Goal: Transaction & Acquisition: Purchase product/service

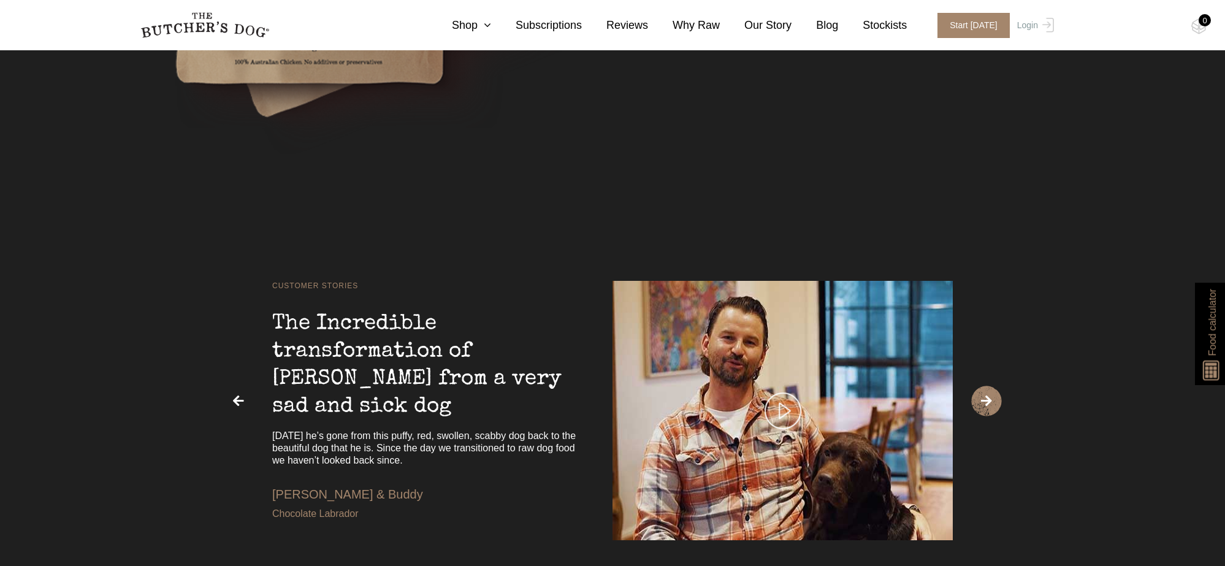
scroll to position [2844, 0]
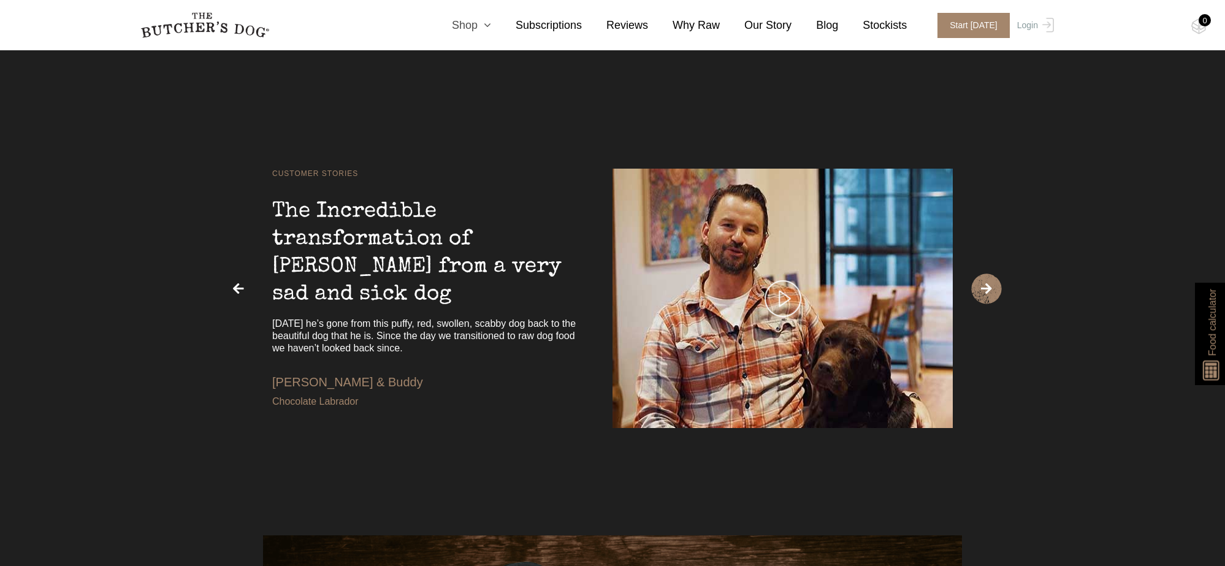
click at [491, 26] on icon at bounding box center [484, 25] width 13 height 11
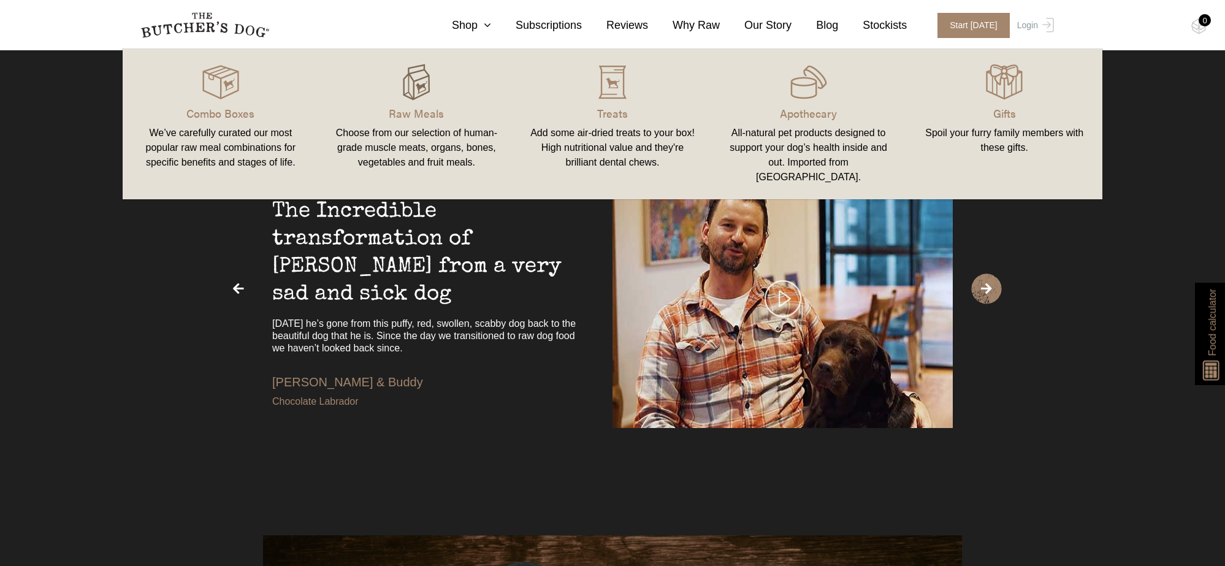
click at [404, 84] on img at bounding box center [416, 82] width 37 height 37
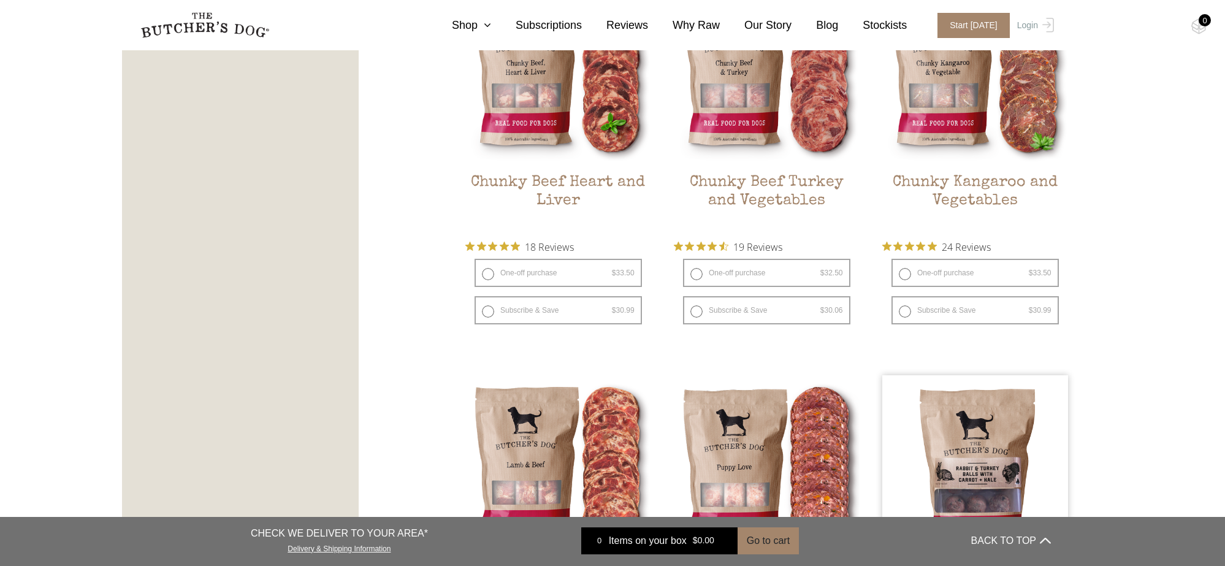
scroll to position [738, 0]
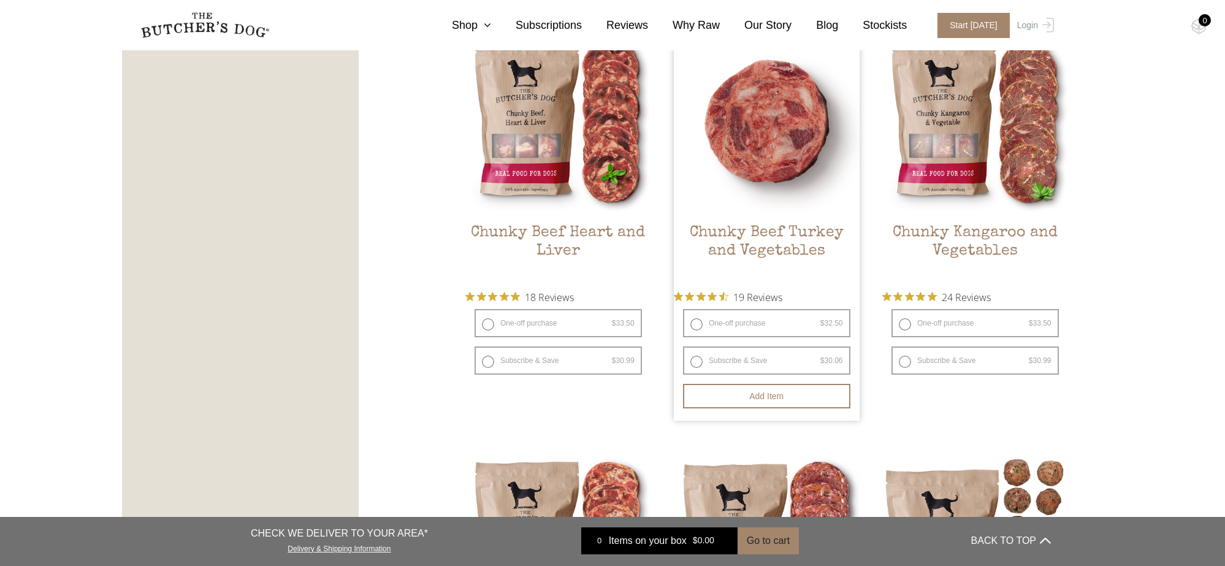
click at [811, 172] on img at bounding box center [767, 121] width 186 height 186
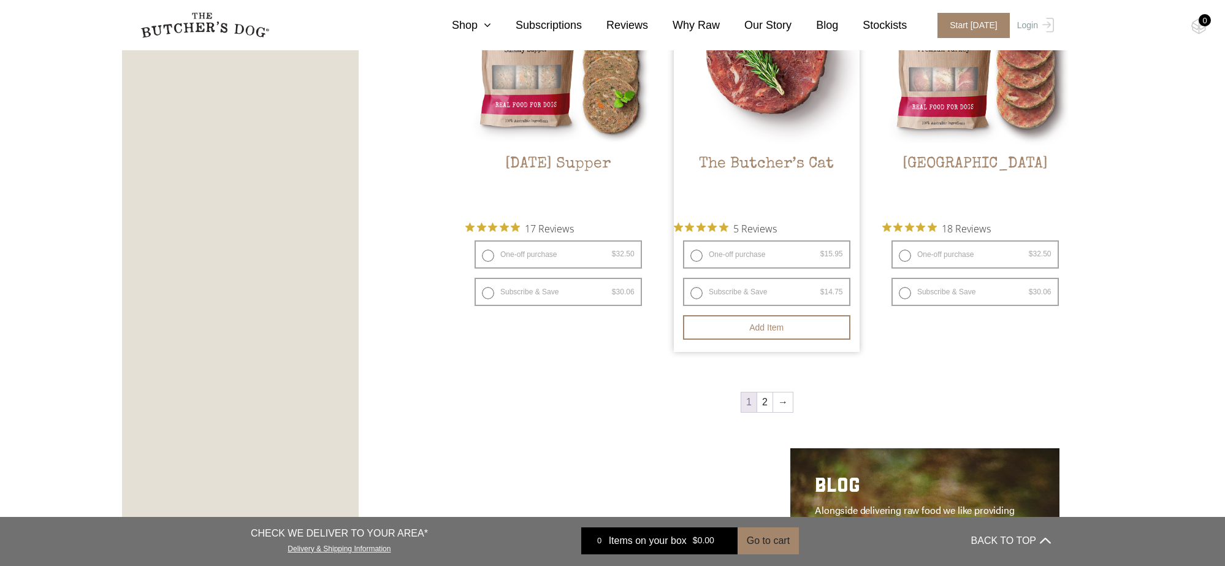
scroll to position [1740, 0]
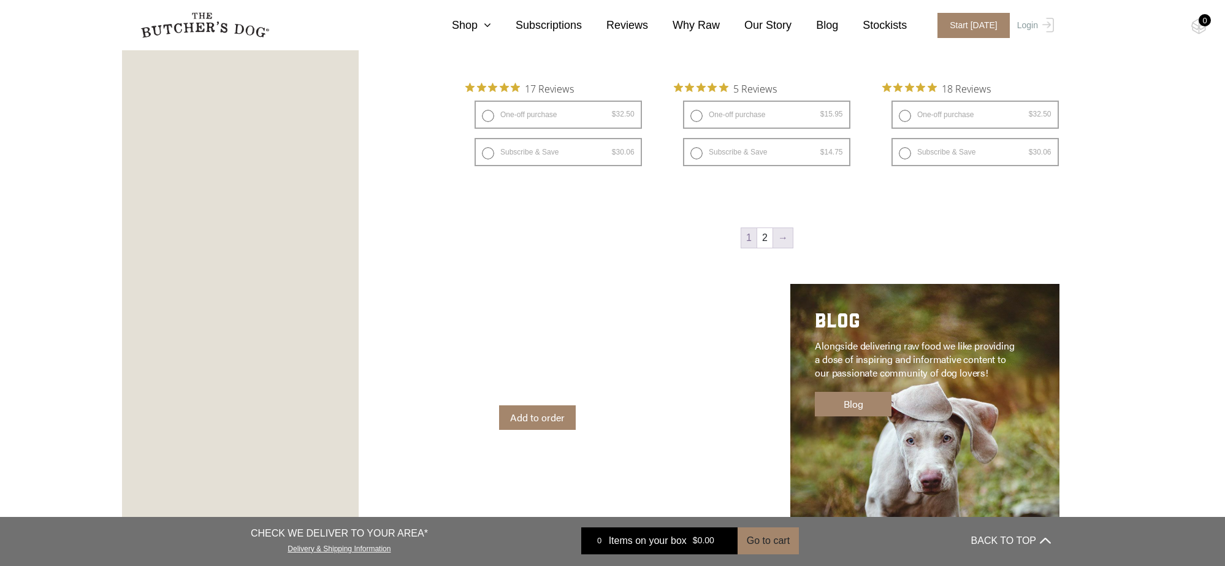
click at [776, 231] on link "→" at bounding box center [783, 238] width 20 height 20
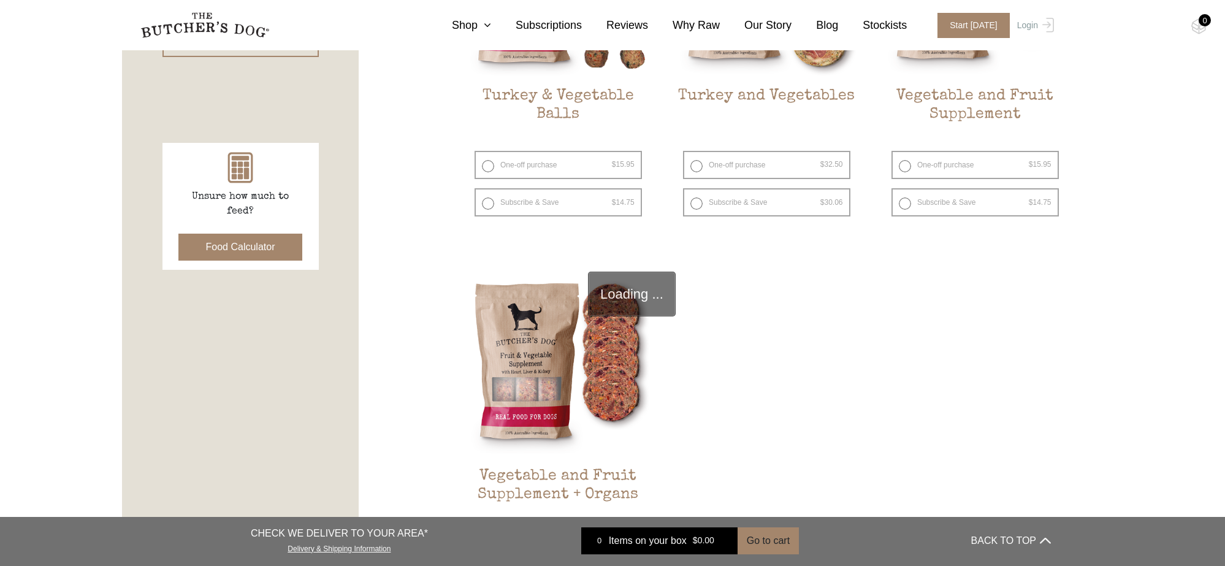
scroll to position [277, 0]
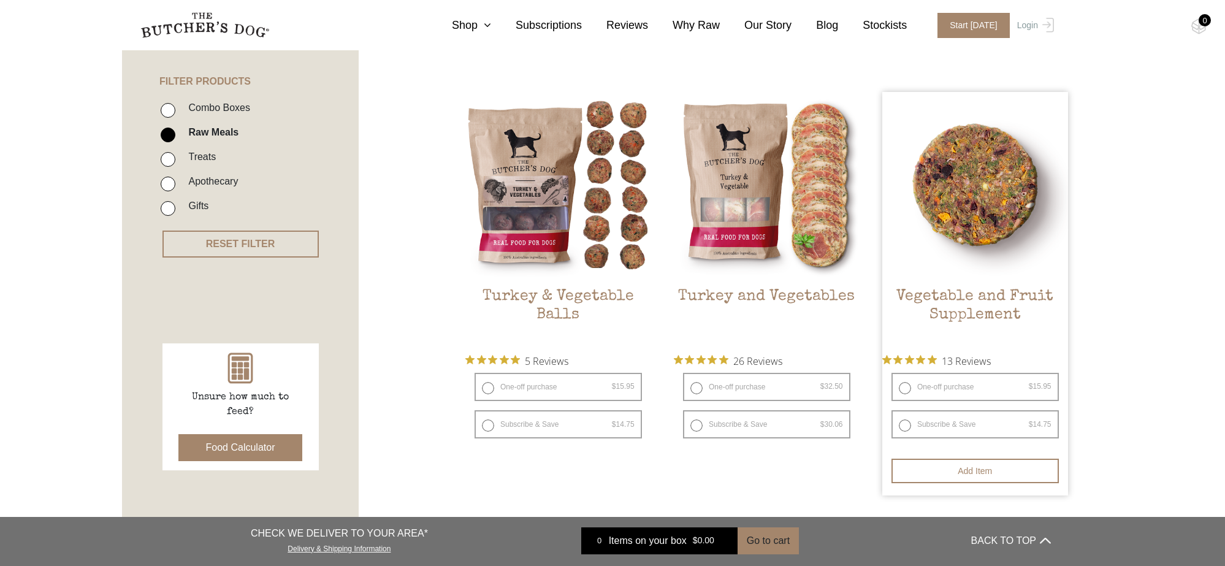
click at [940, 239] on img at bounding box center [976, 185] width 186 height 186
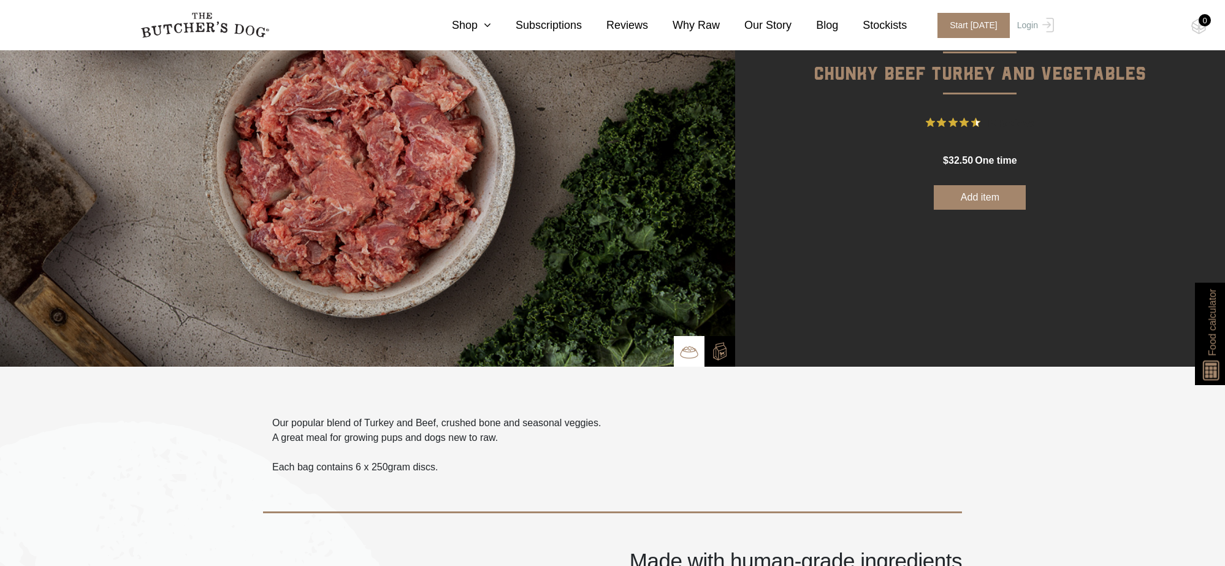
scroll to position [126, 0]
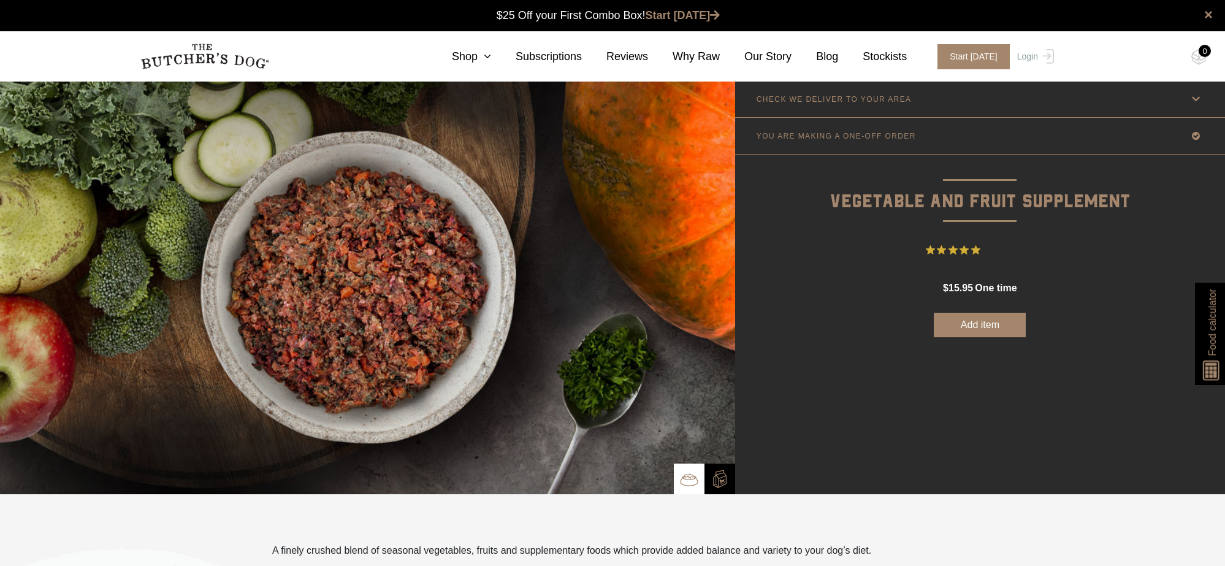
click at [994, 321] on button "Add item" at bounding box center [980, 325] width 92 height 25
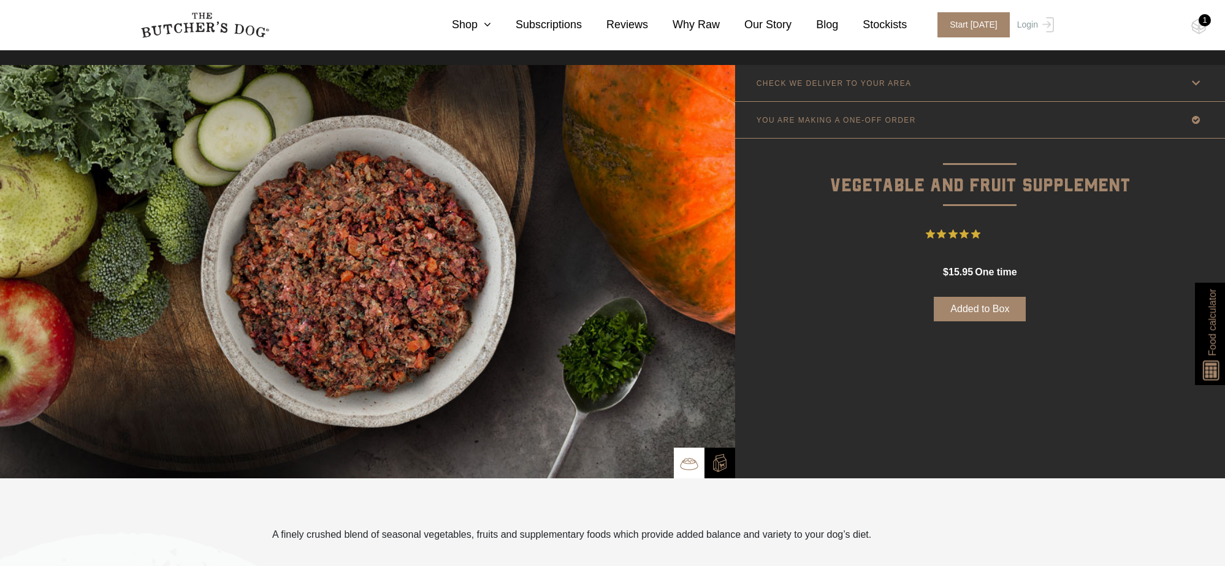
scroll to position [15, 0]
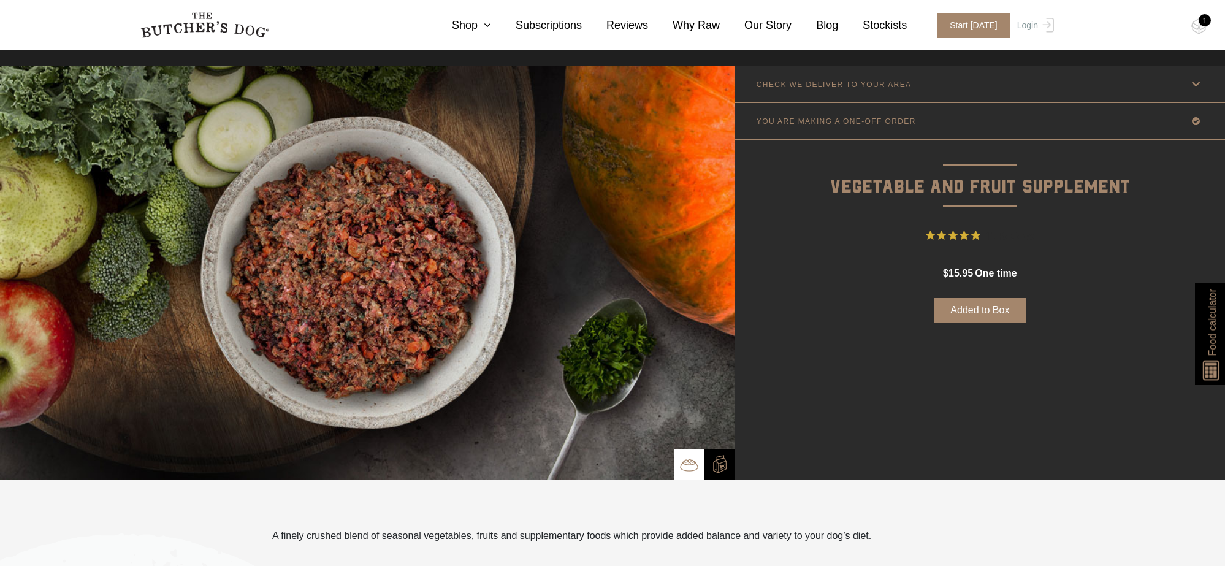
click at [1195, 121] on icon at bounding box center [1196, 120] width 15 height 15
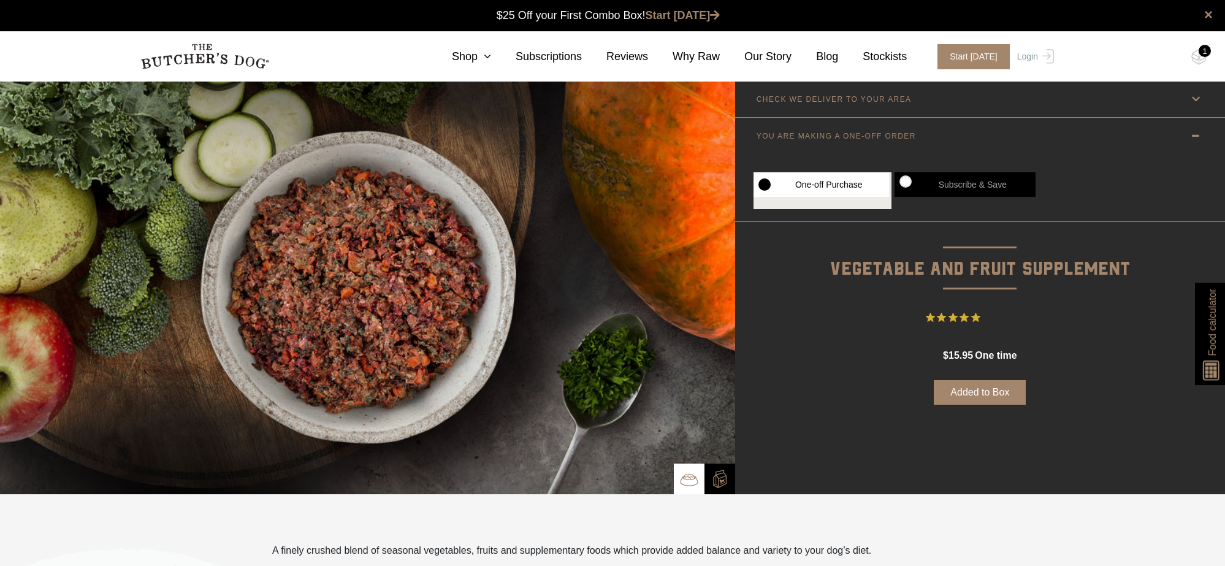
scroll to position [0, 0]
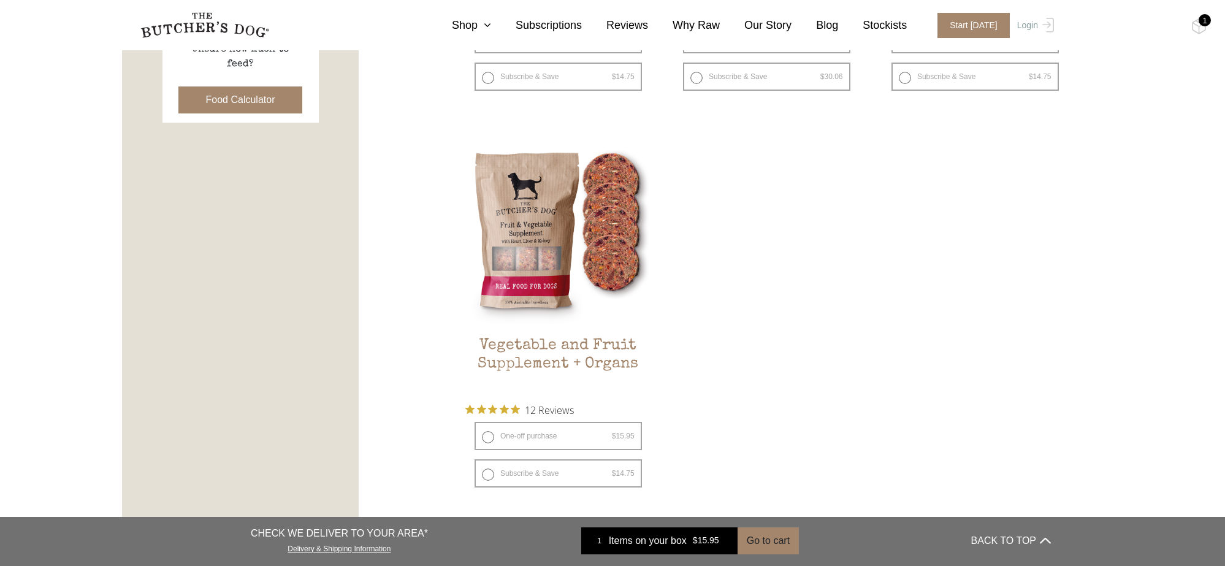
scroll to position [630, 0]
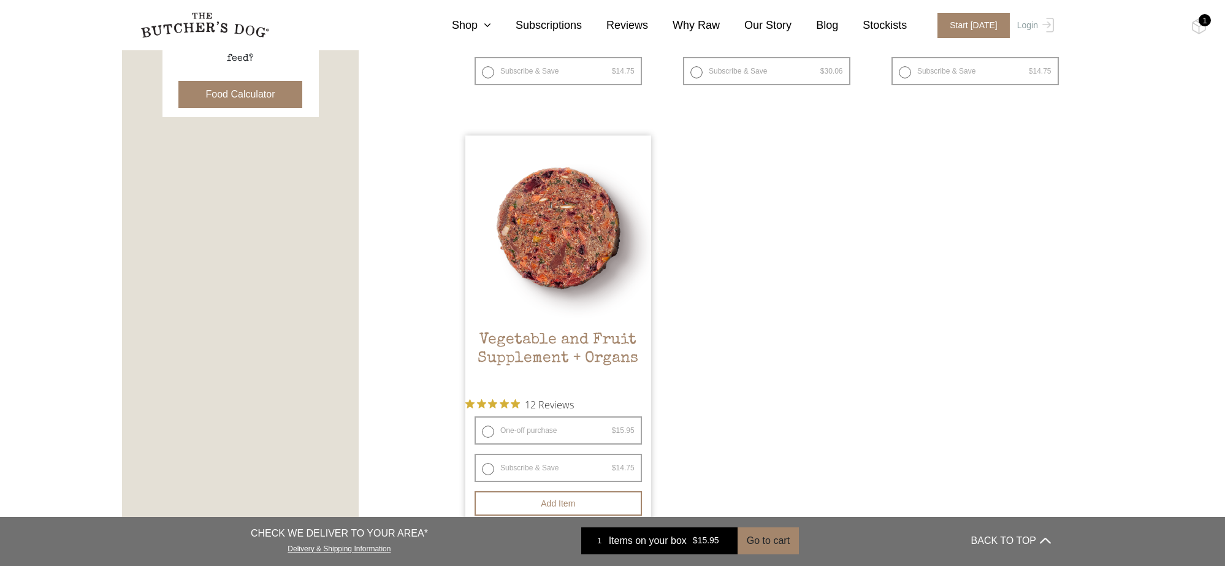
click at [547, 294] on img at bounding box center [558, 229] width 186 height 186
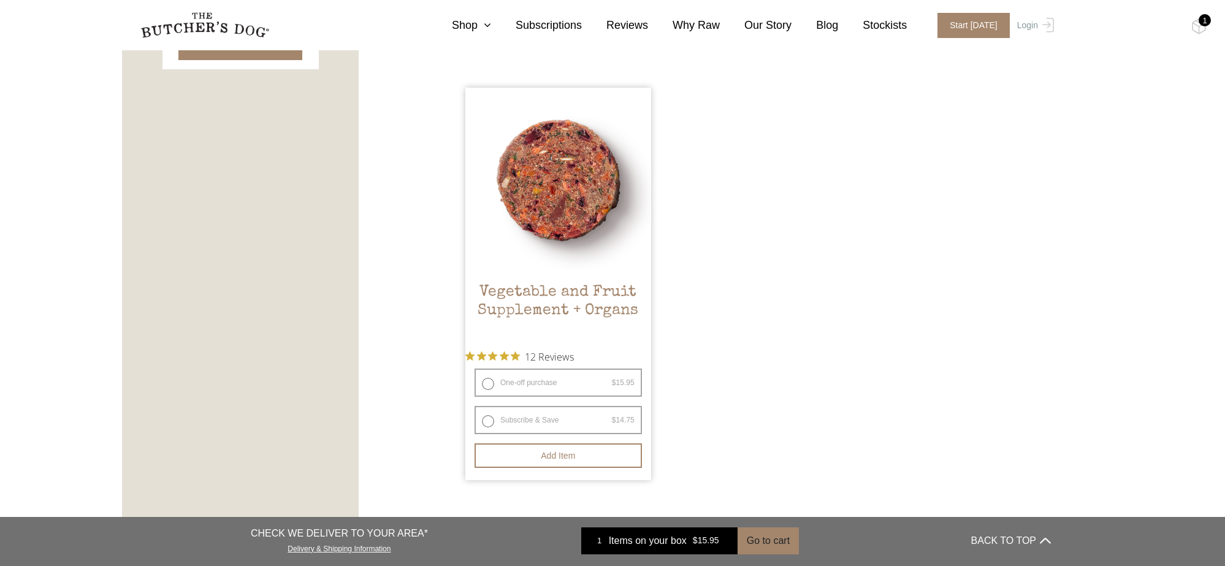
scroll to position [675, 0]
click at [548, 254] on img at bounding box center [558, 184] width 186 height 186
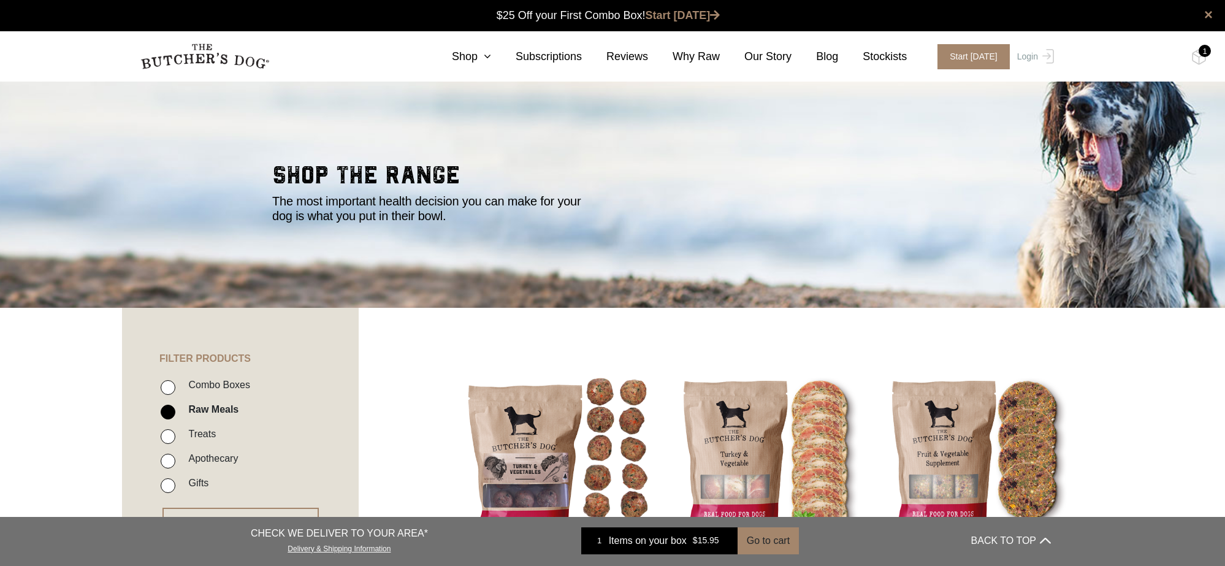
scroll to position [0, 0]
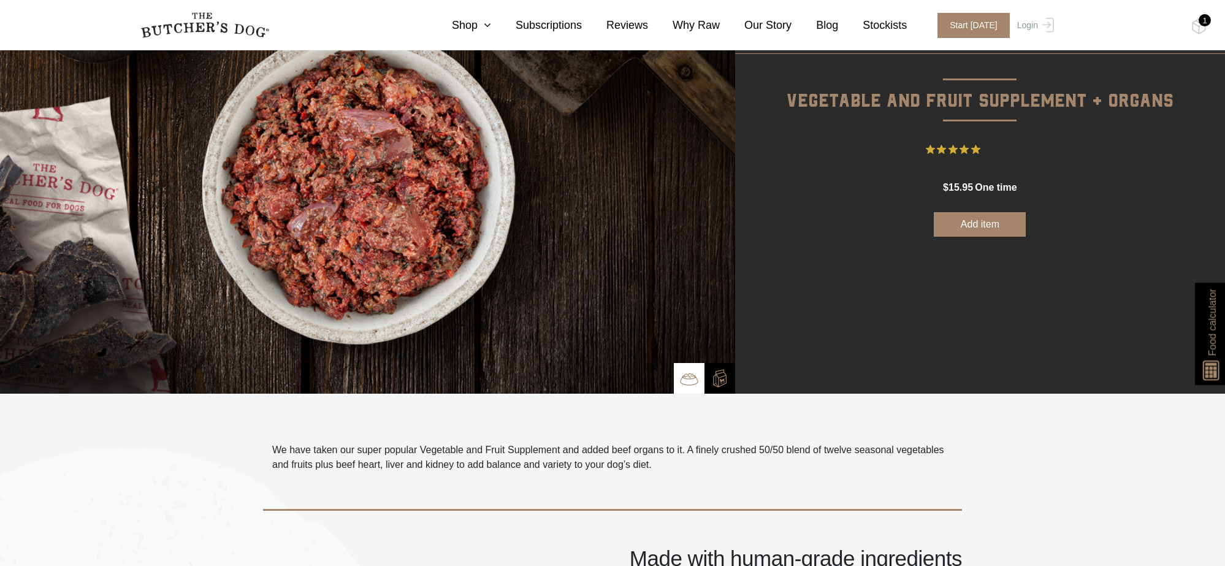
scroll to position [86, 0]
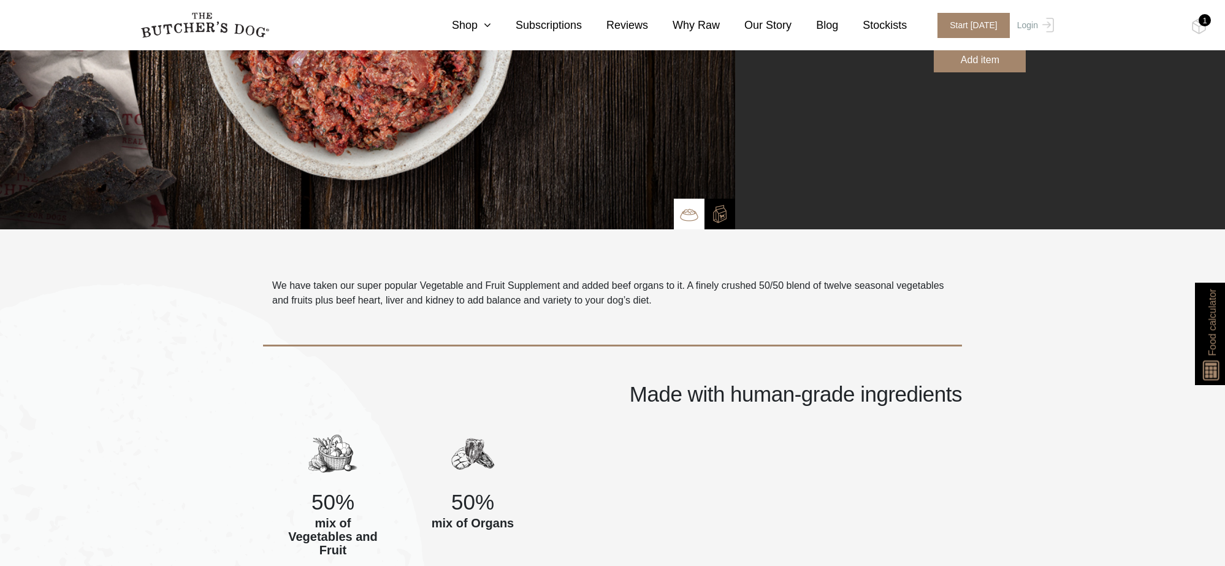
scroll to position [201, 0]
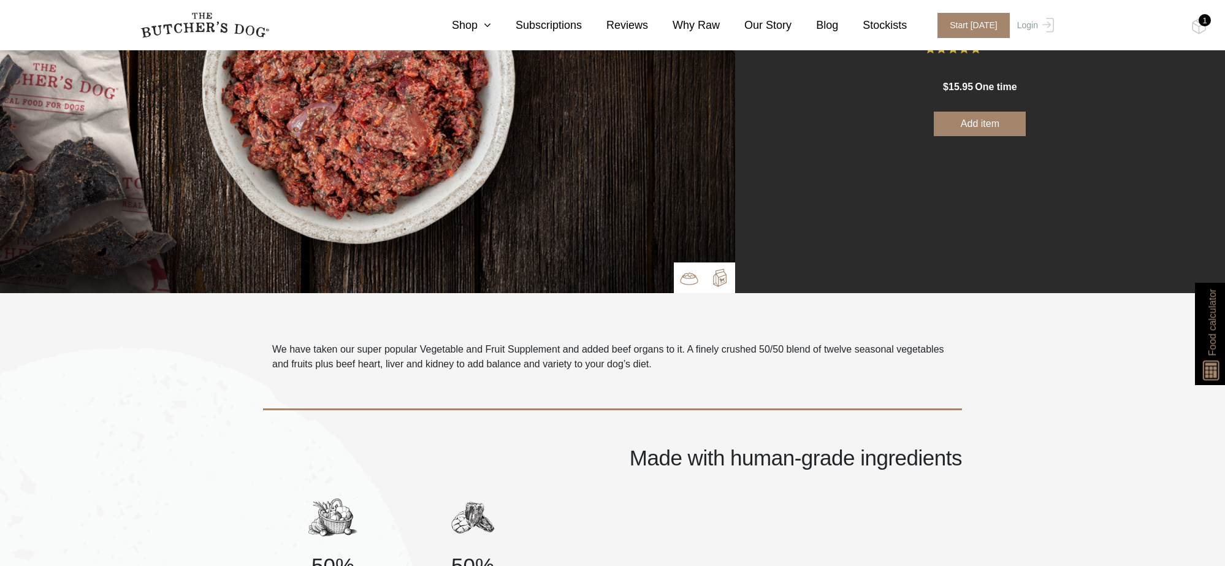
click at [714, 282] on img at bounding box center [720, 278] width 18 height 18
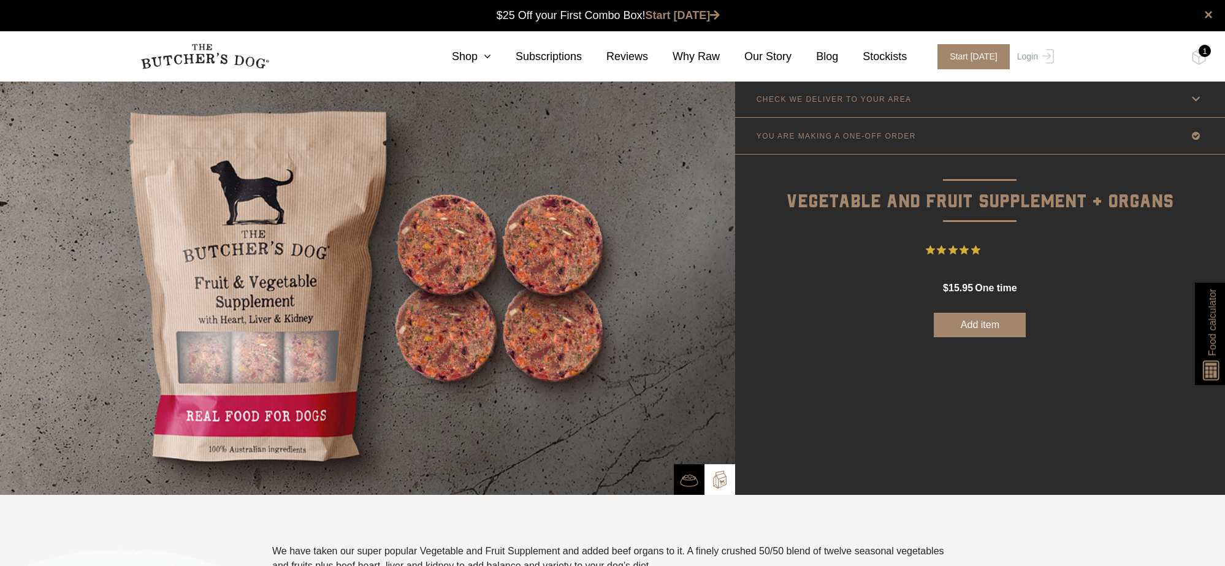
scroll to position [0, 0]
click at [902, 140] on p "YOU ARE MAKING A ONE-OFF ORDER" at bounding box center [836, 136] width 159 height 9
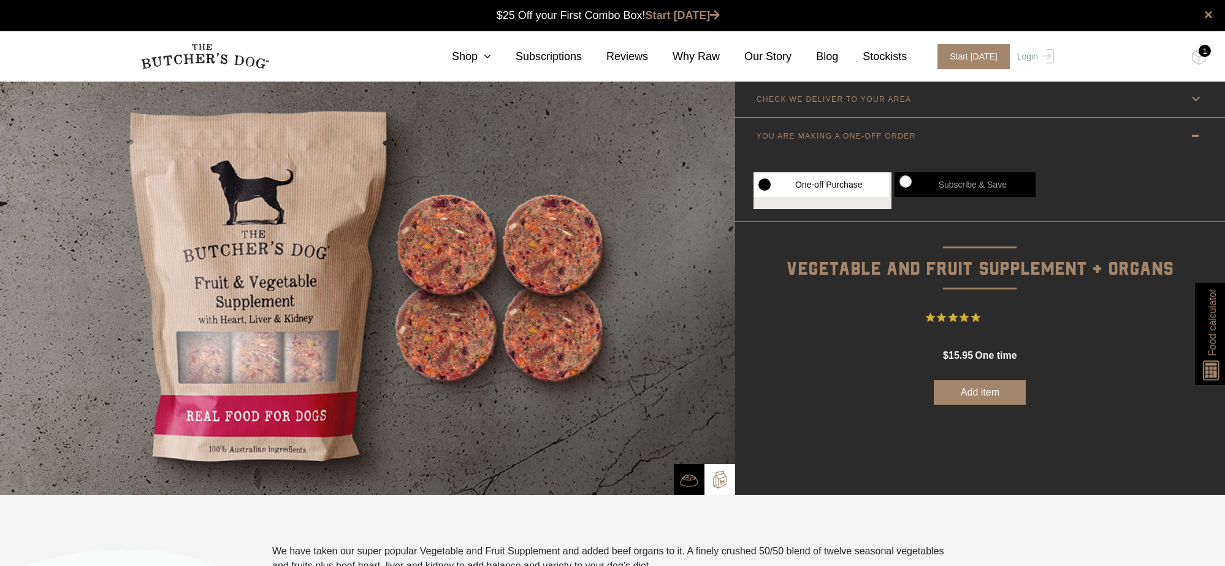
click at [902, 140] on p "YOU ARE MAKING A ONE-OFF ORDER" at bounding box center [836, 136] width 159 height 9
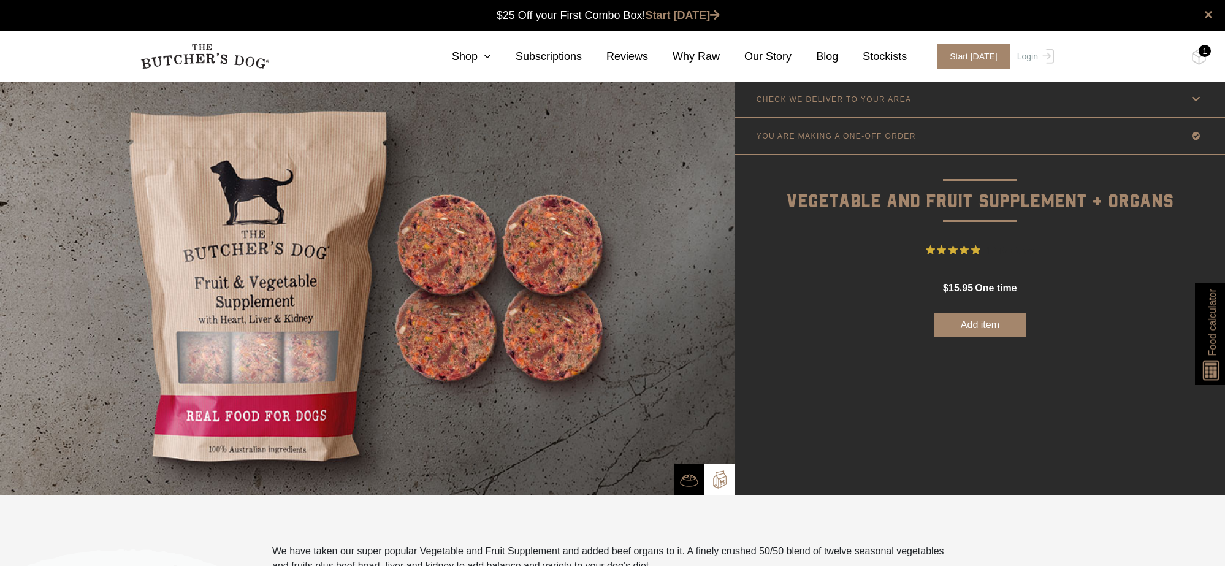
click at [892, 110] on link "CHECK WE DELIVER TO YOUR AREA" at bounding box center [980, 99] width 490 height 36
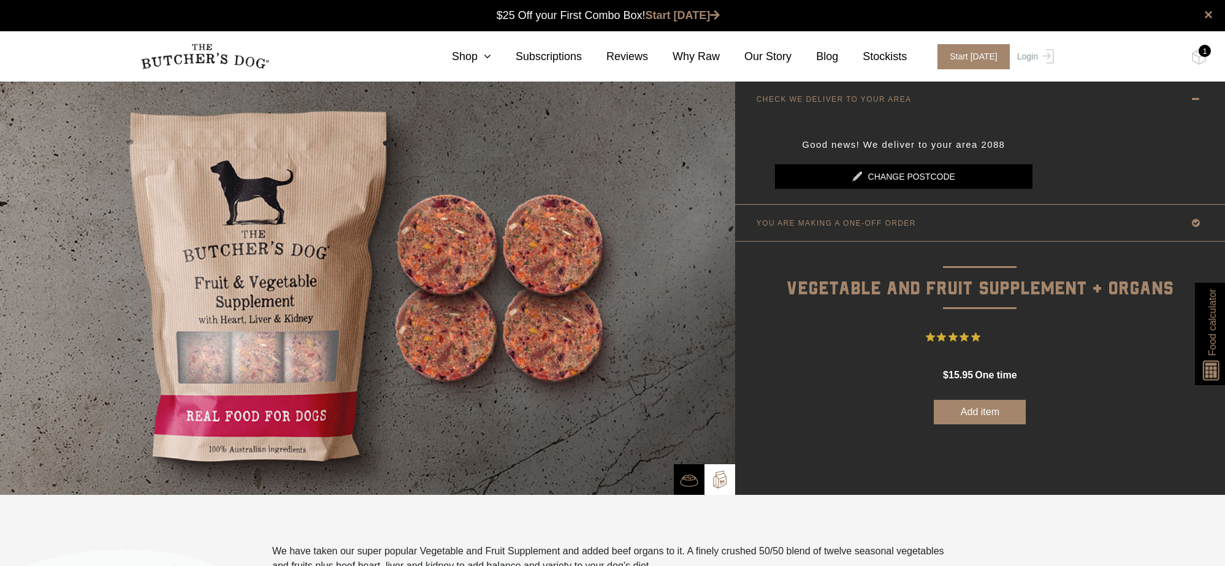
click at [892, 110] on link "CHECK WE DELIVER TO YOUR AREA" at bounding box center [980, 99] width 490 height 36
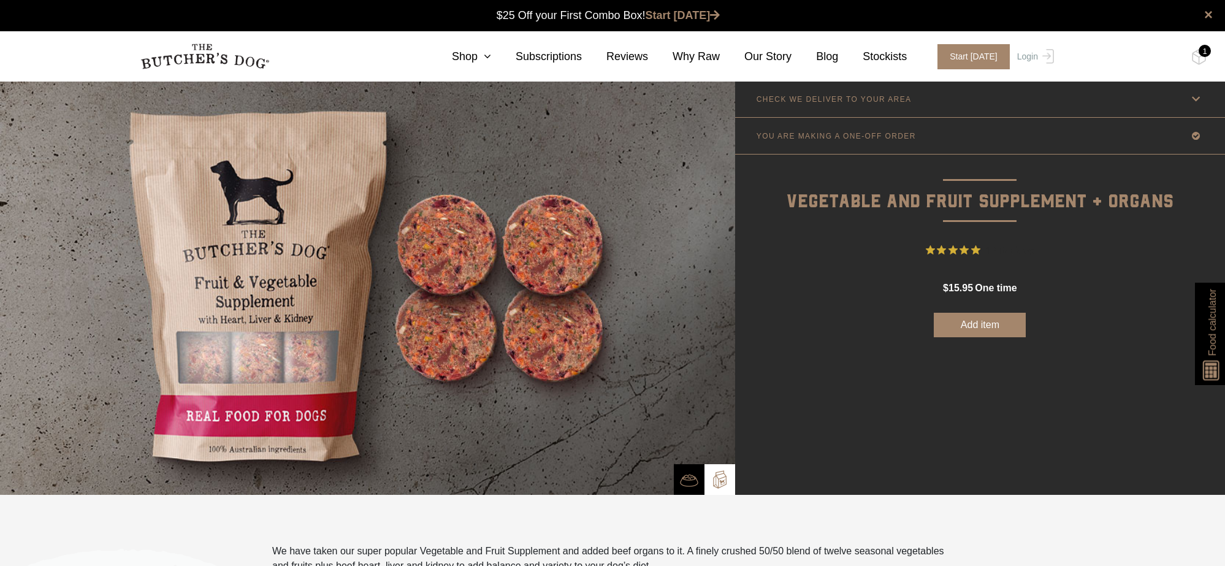
click at [892, 110] on link "CHECK WE DELIVER TO YOUR AREA" at bounding box center [980, 99] width 490 height 36
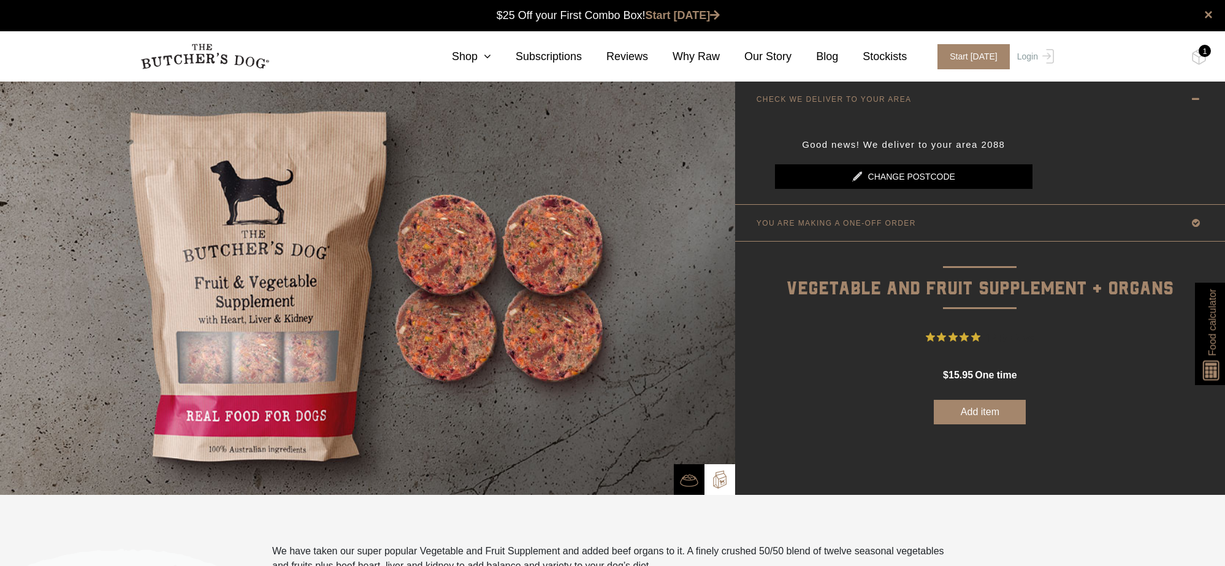
click at [892, 110] on link "CHECK WE DELIVER TO YOUR AREA" at bounding box center [980, 99] width 490 height 36
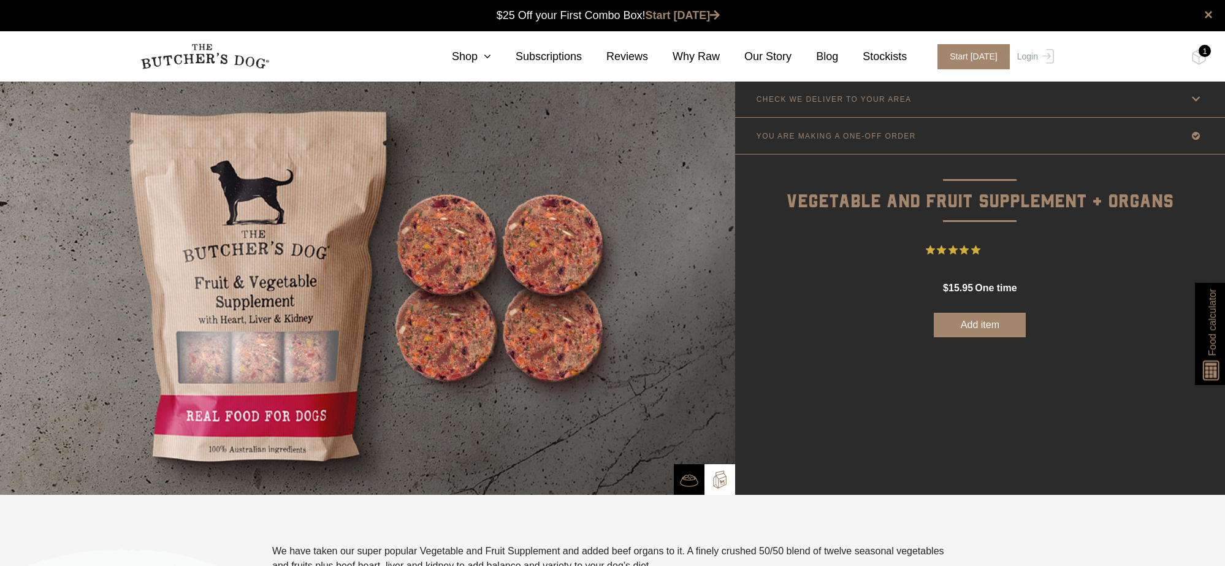
click at [1190, 105] on icon at bounding box center [1196, 98] width 15 height 15
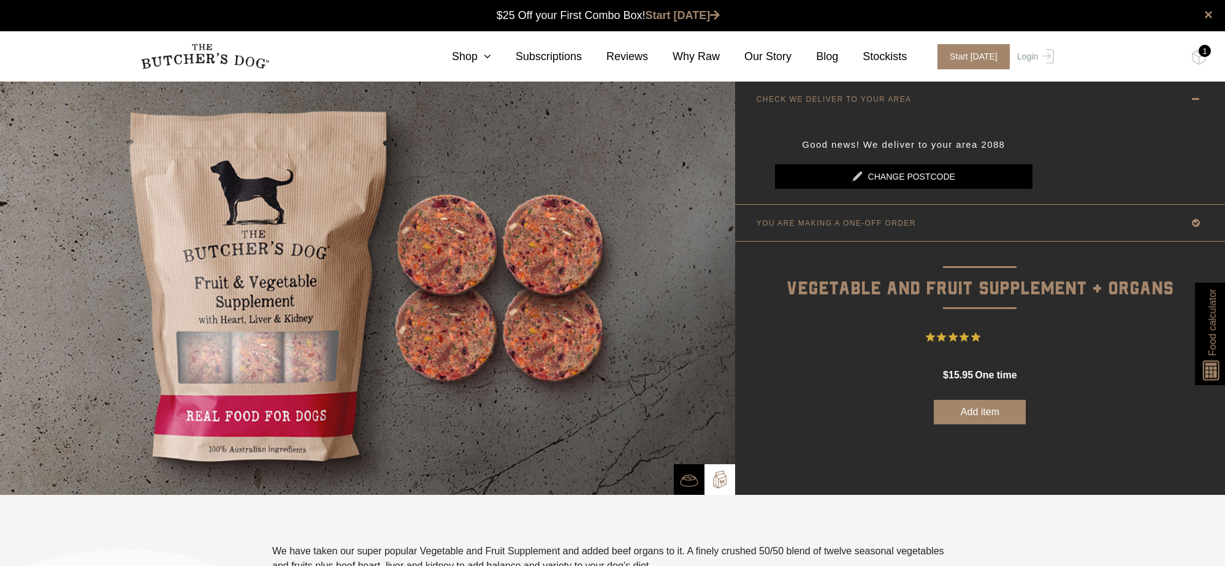
click at [1190, 105] on icon at bounding box center [1196, 98] width 15 height 15
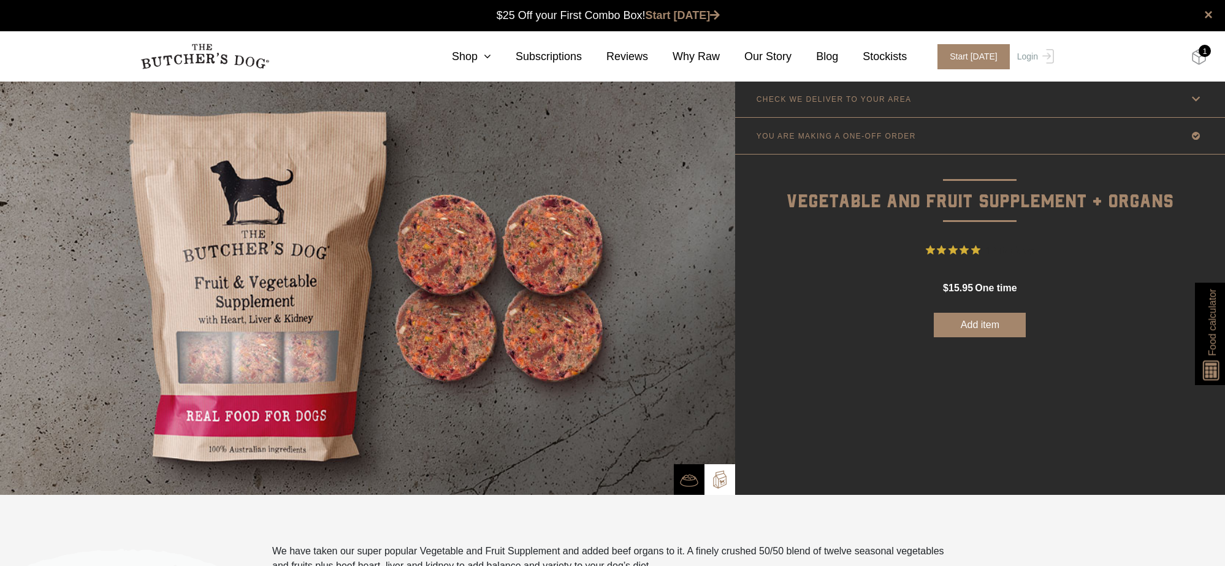
click at [1200, 56] on img at bounding box center [1199, 57] width 15 height 16
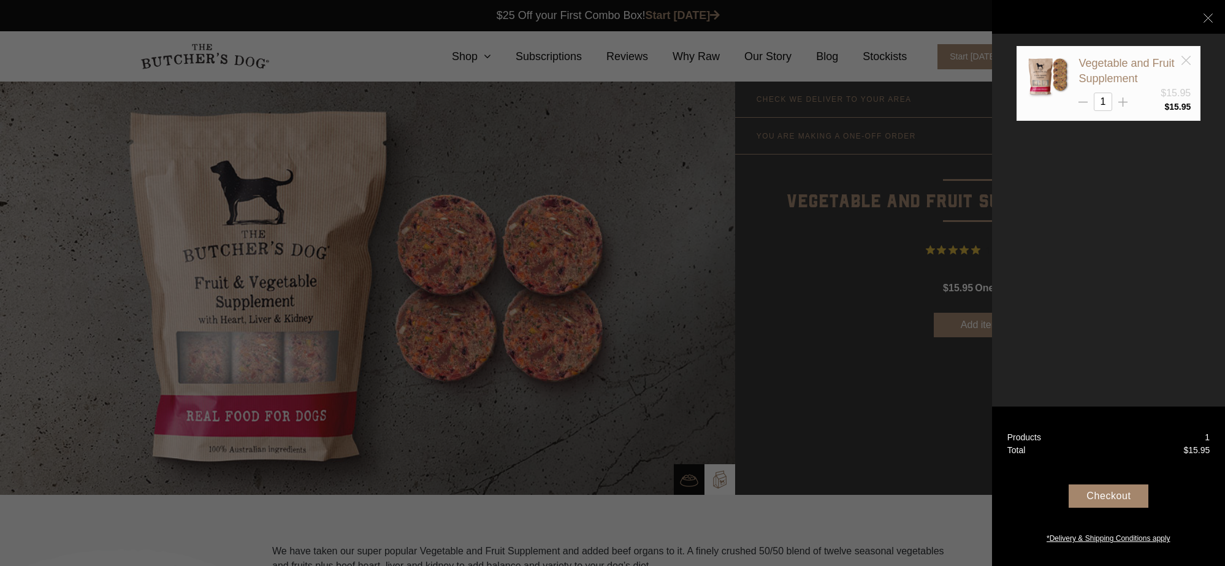
click at [1190, 59] on icon at bounding box center [1186, 60] width 9 height 9
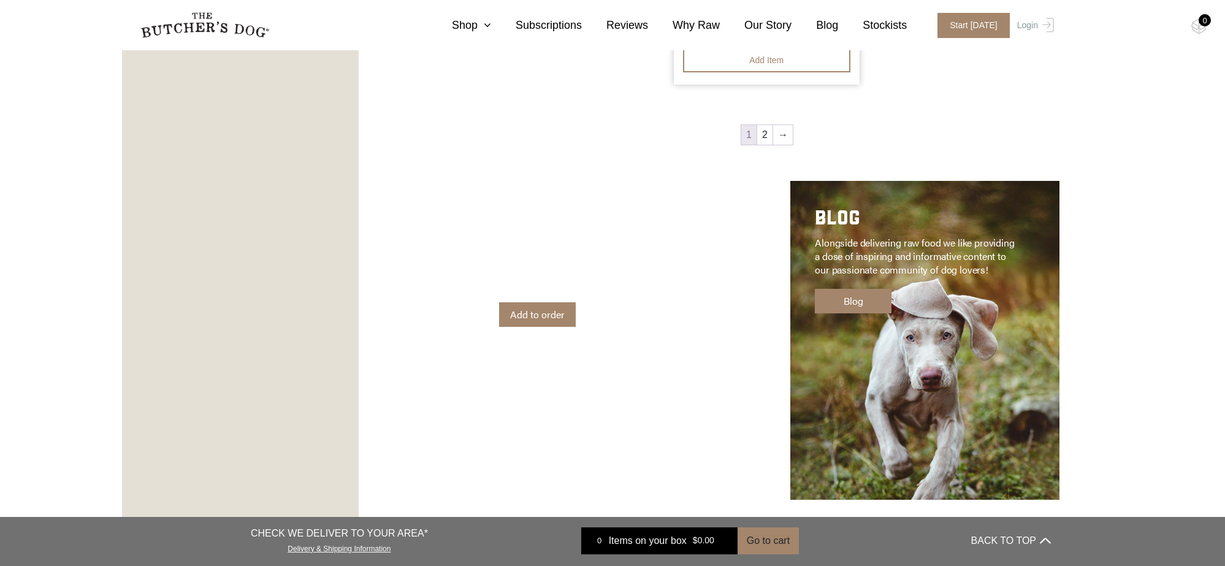
scroll to position [1889, 0]
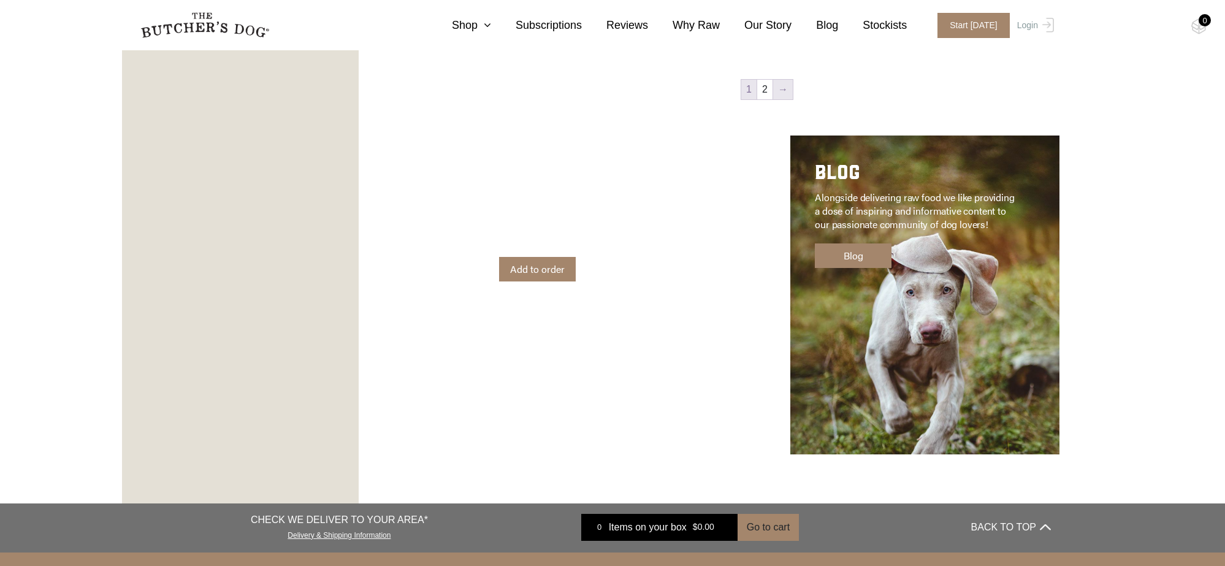
click at [782, 91] on link "→" at bounding box center [783, 90] width 20 height 20
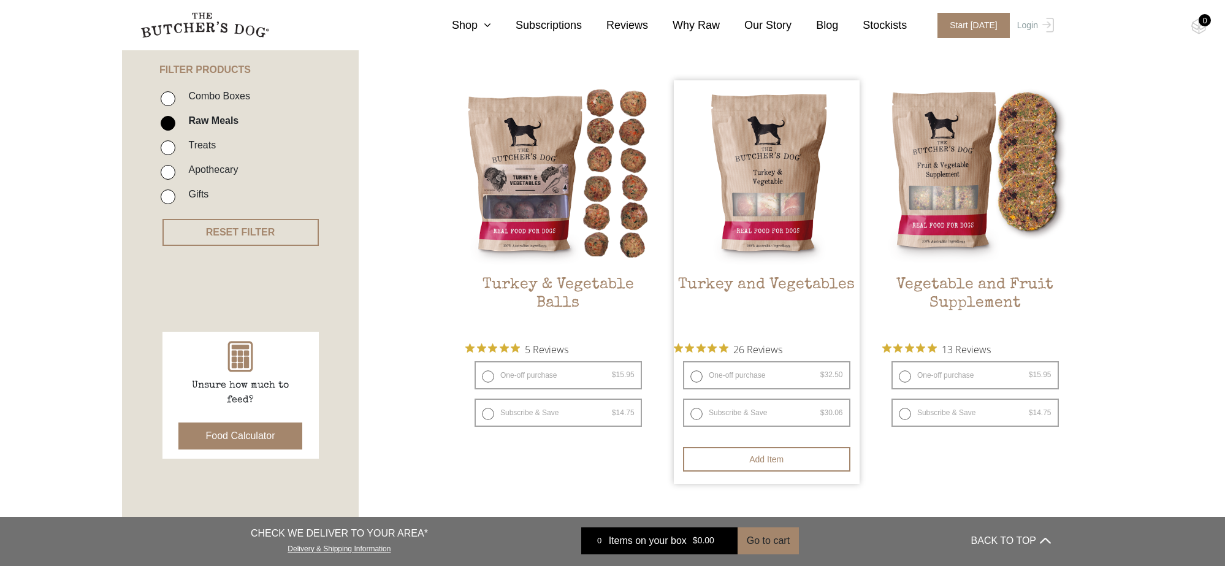
scroll to position [289, 0]
